Goal: Task Accomplishment & Management: Manage account settings

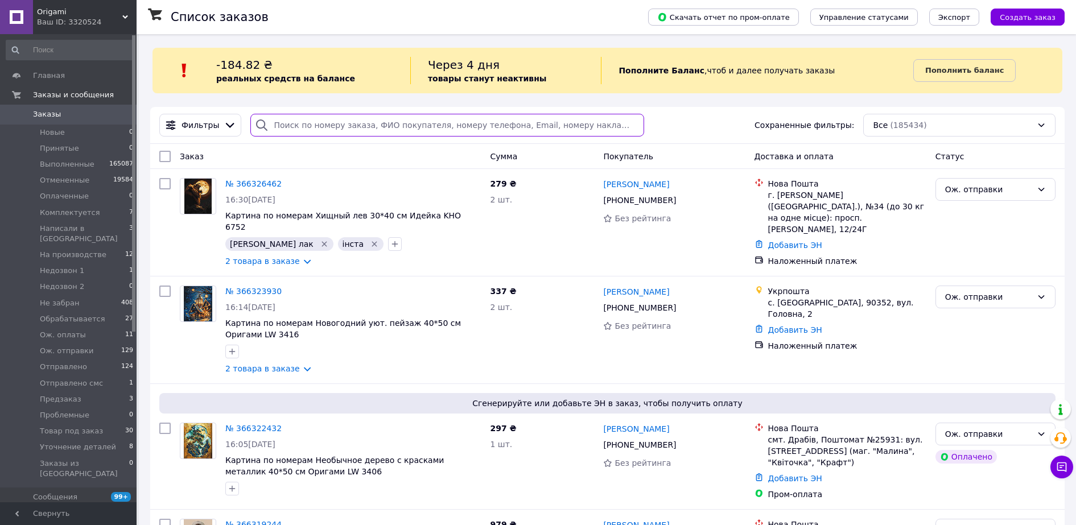
click at [340, 123] on input "search" at bounding box center [446, 125] width 393 height 23
paste input "366335066"
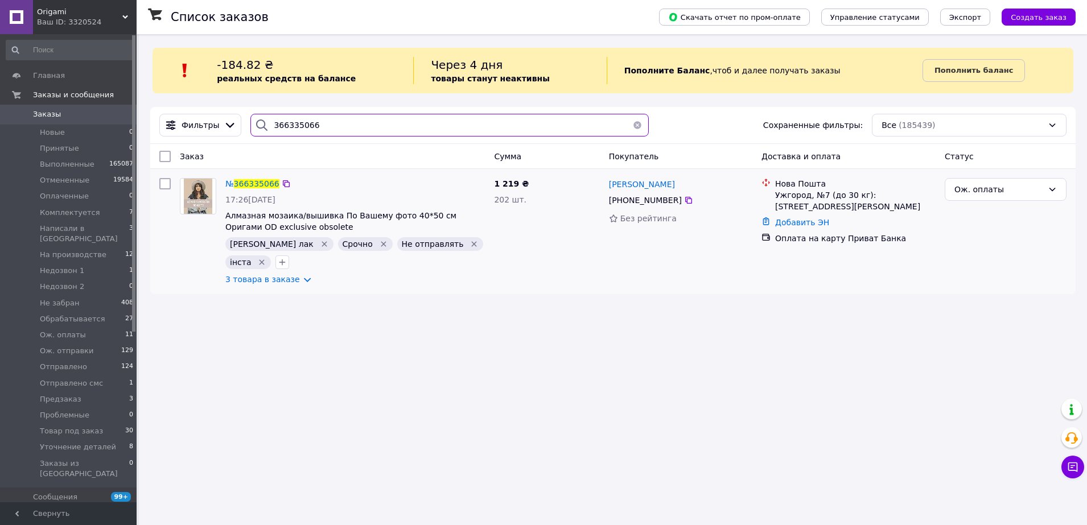
type input "366335066"
click at [279, 178] on div "№ 366335066" at bounding box center [355, 184] width 262 height 14
click at [282, 186] on icon at bounding box center [286, 183] width 9 height 9
click at [252, 188] on span "366335066" at bounding box center [257, 183] width 46 height 9
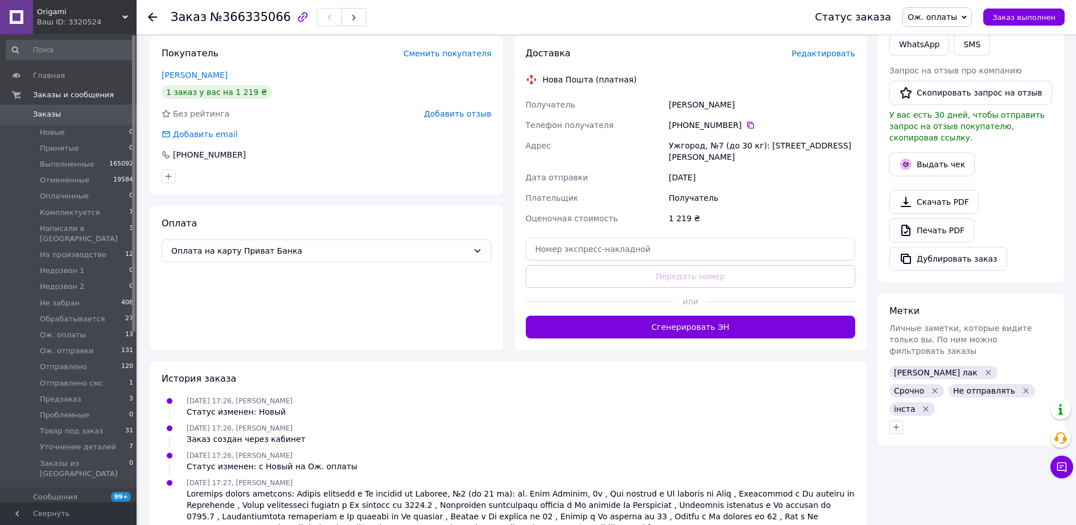
scroll to position [400, 0]
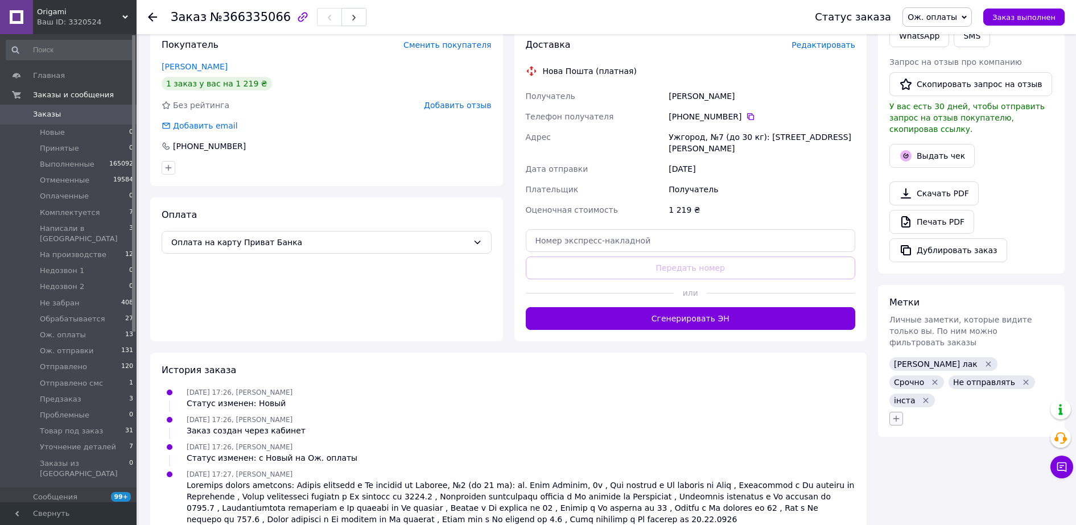
click at [898, 414] on icon "button" at bounding box center [896, 418] width 9 height 9
type input "мак"
click at [951, 470] on label "макет отправлен" at bounding box center [941, 474] width 67 height 9
checkbox input "true"
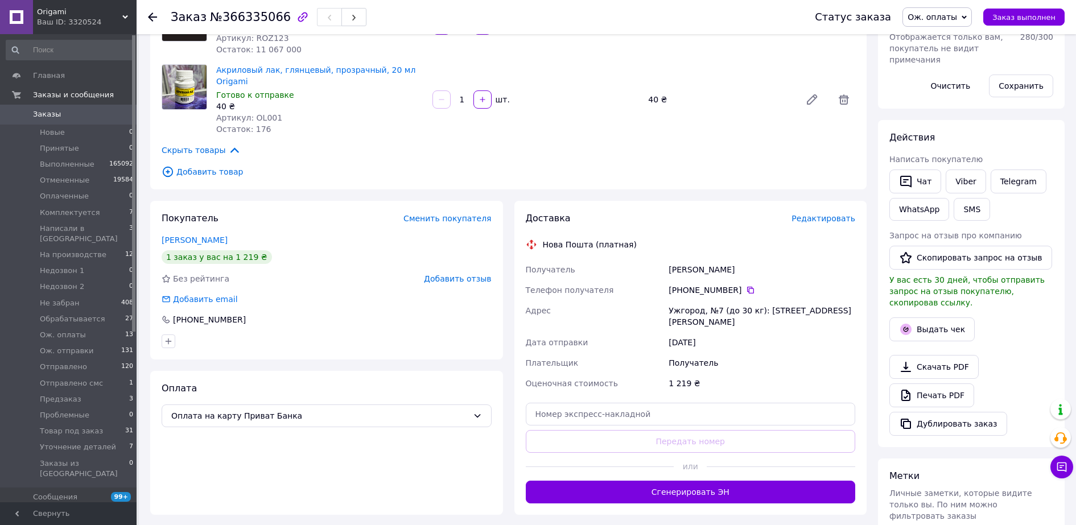
scroll to position [0, 0]
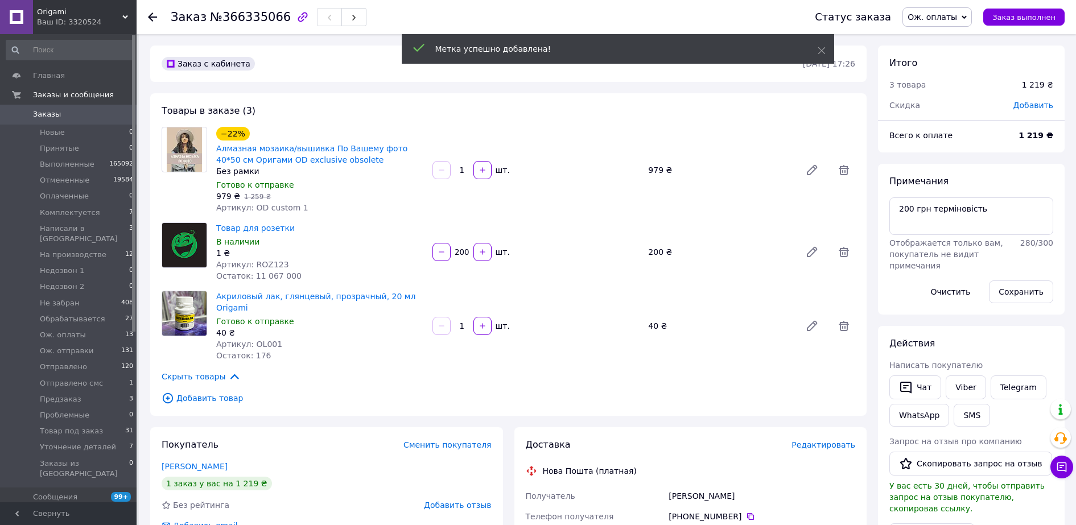
click at [63, 113] on span "Заказы" at bounding box center [69, 114] width 72 height 10
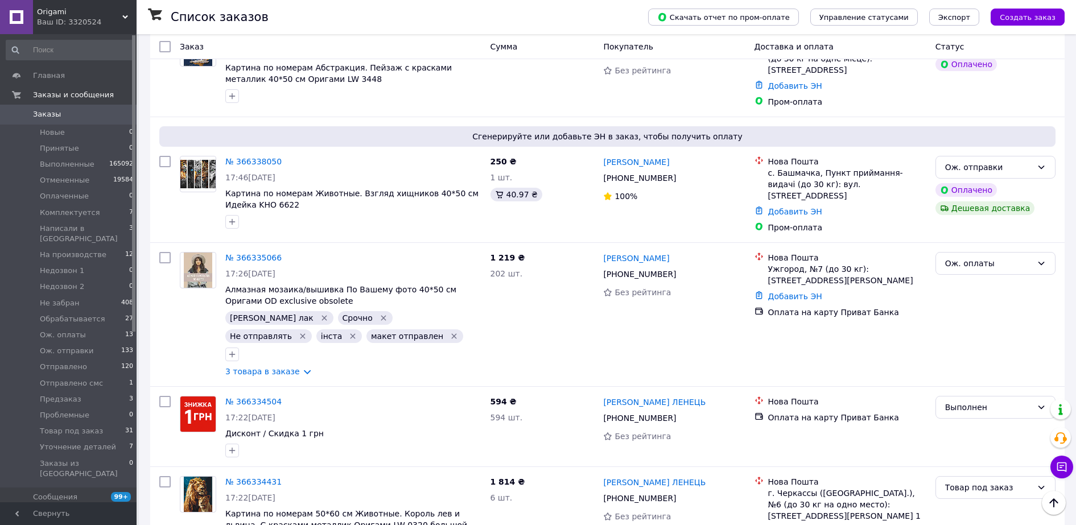
scroll to position [142, 0]
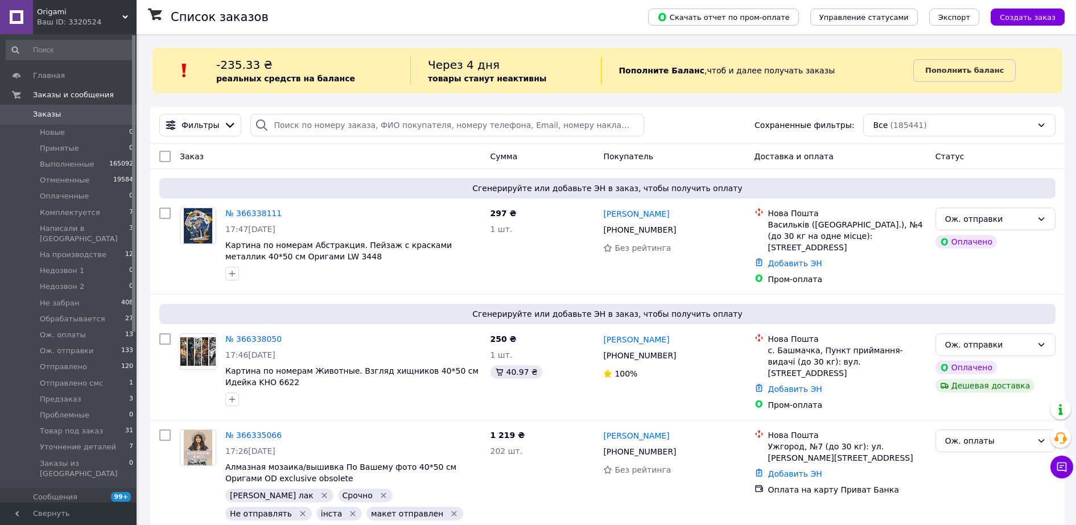
scroll to position [459, 0]
